Goal: Task Accomplishment & Management: Complete application form

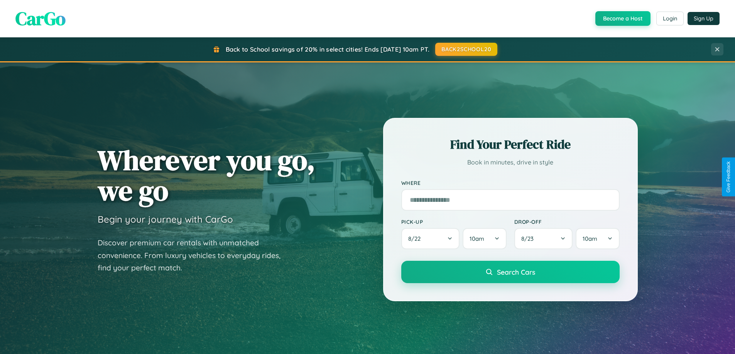
scroll to position [1484, 0]
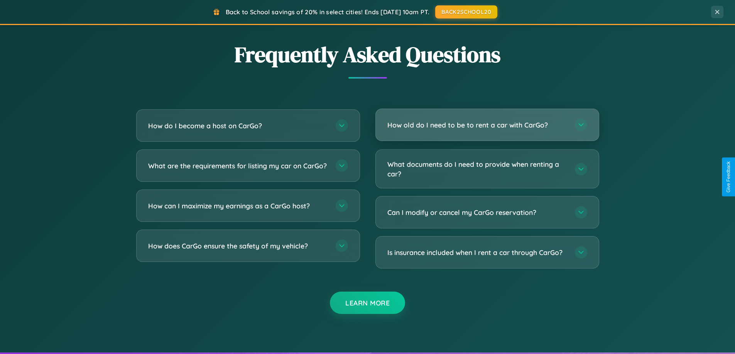
click at [487, 125] on h3 "How old do I need to be to rent a car with CarGo?" at bounding box center [477, 125] width 180 height 10
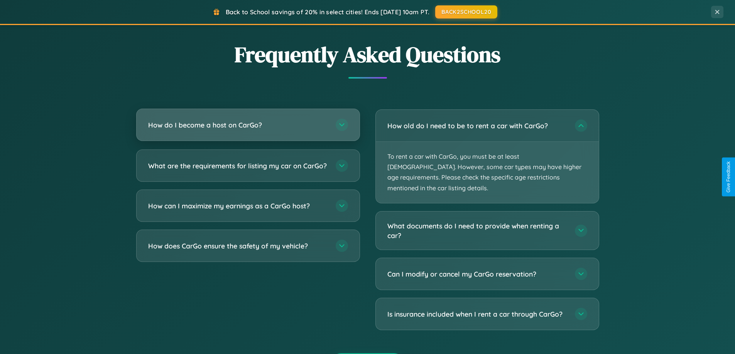
click at [248, 125] on h3 "How do I become a host on CarGo?" at bounding box center [238, 125] width 180 height 10
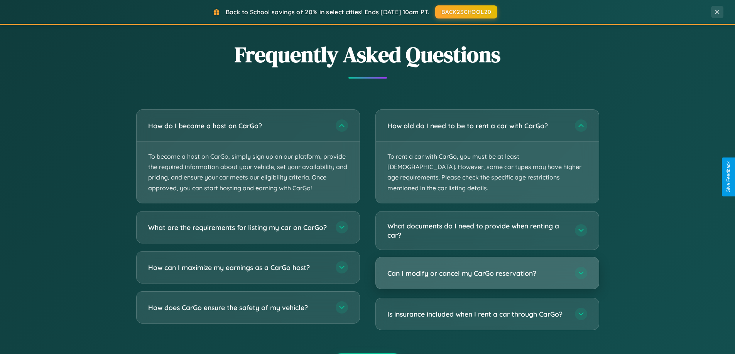
click at [487, 269] on h3 "Can I modify or cancel my CarGo reservation?" at bounding box center [477, 274] width 180 height 10
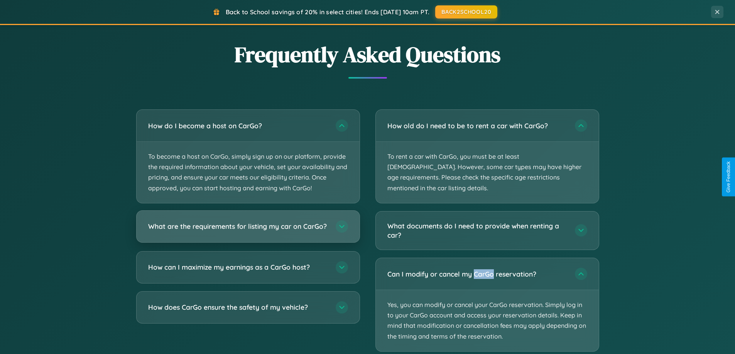
click at [248, 231] on h3 "What are the requirements for listing my car on CarGo?" at bounding box center [238, 227] width 180 height 10
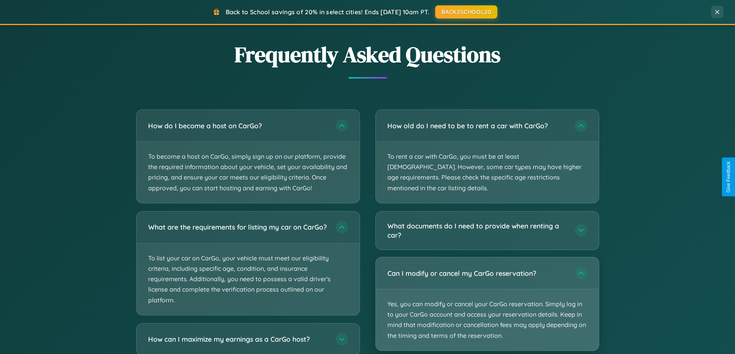
click at [487, 294] on p "Yes, you can modify or cancel your CarGo reservation. Simply log in to your Car…" at bounding box center [487, 320] width 223 height 61
click at [487, 293] on p "Yes, you can modify or cancel your CarGo reservation. Simply log in to your Car…" at bounding box center [487, 320] width 223 height 61
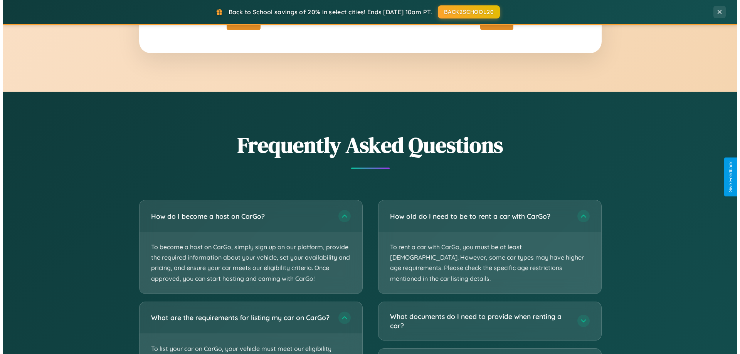
scroll to position [0, 0]
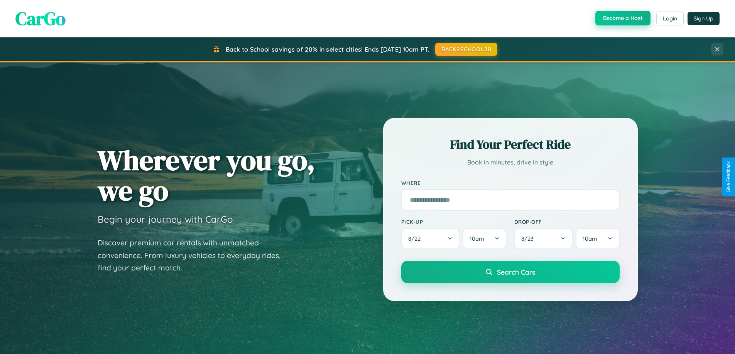
click at [622, 19] on button "Become a Host" at bounding box center [622, 18] width 55 height 15
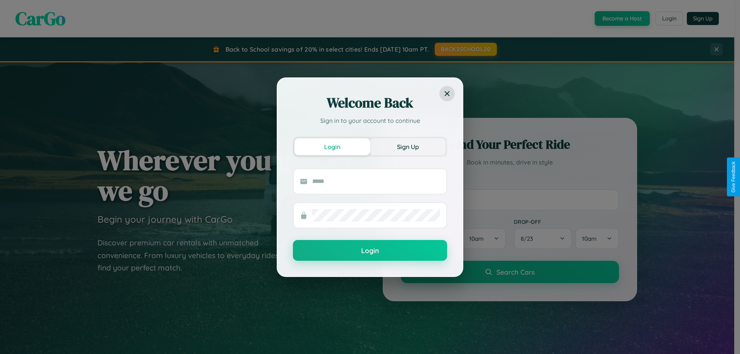
click at [408, 147] on button "Sign Up" at bounding box center [408, 146] width 76 height 17
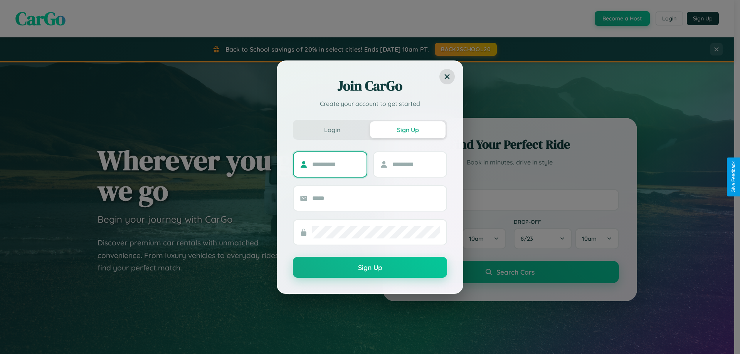
click at [336, 164] on input "text" at bounding box center [336, 165] width 48 height 12
type input "******"
click at [416, 164] on input "text" at bounding box center [417, 165] width 48 height 12
type input "******"
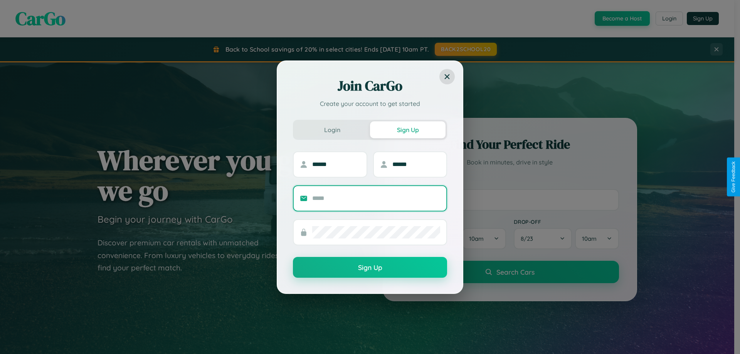
click at [376, 198] on input "text" at bounding box center [376, 198] width 128 height 12
type input "**********"
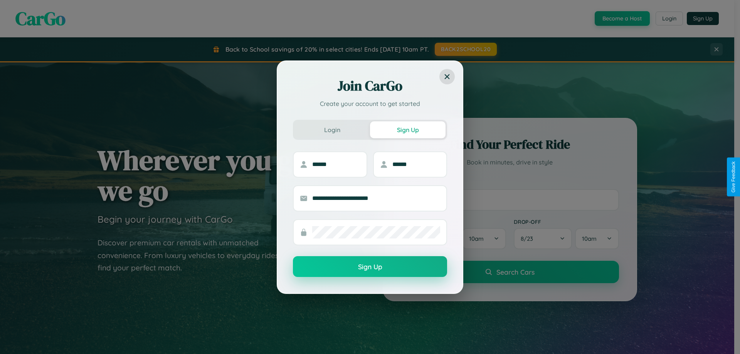
click at [370, 267] on button "Sign Up" at bounding box center [370, 266] width 154 height 21
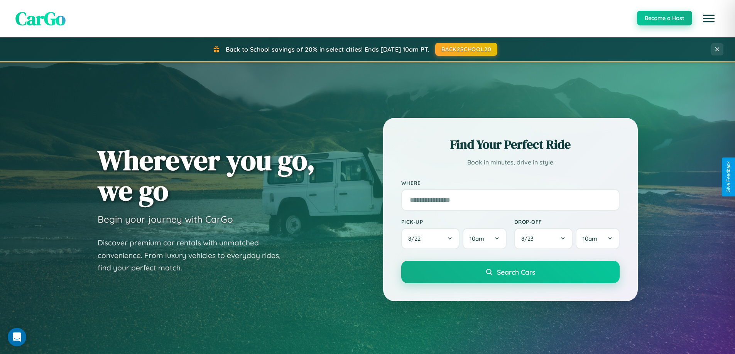
click at [664, 18] on button "Become a Host" at bounding box center [664, 18] width 55 height 15
